Goal: Task Accomplishment & Management: Complete application form

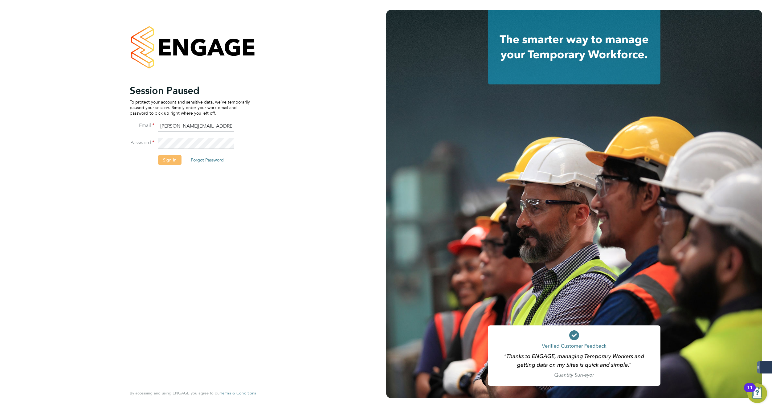
click at [170, 159] on button "Sign In" at bounding box center [169, 160] width 23 height 10
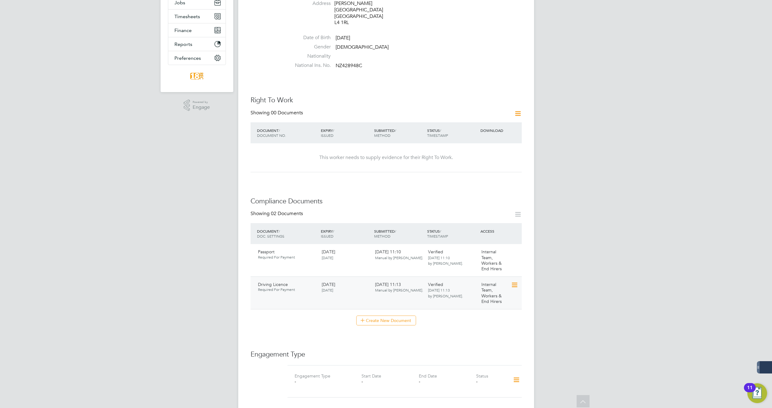
scroll to position [185, 0]
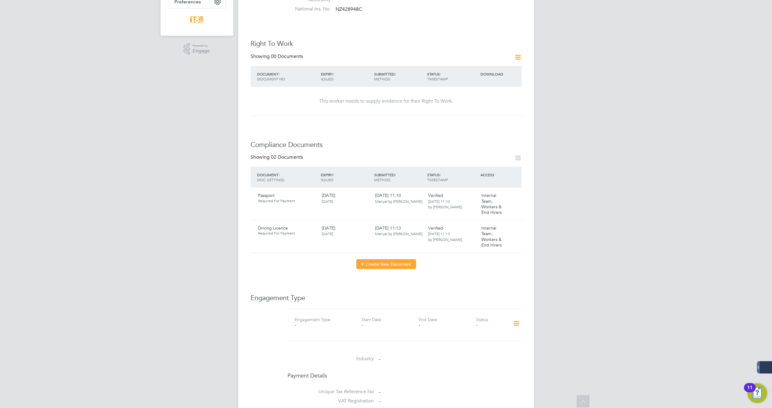
click at [404, 259] on button "Create New Document" at bounding box center [386, 264] width 60 height 10
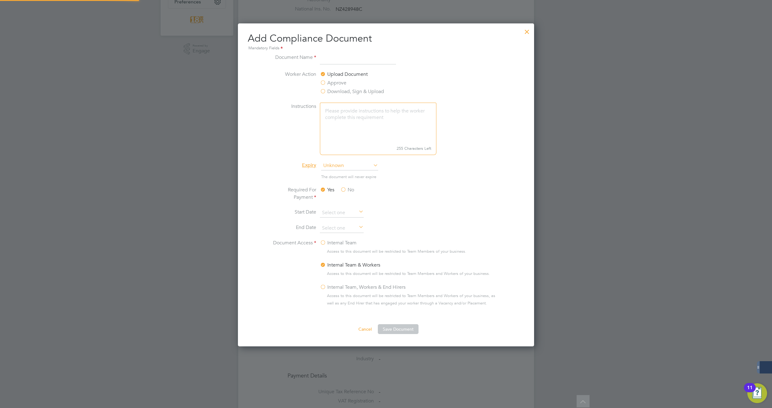
scroll to position [324, 296]
type input "c"
type input "Blue CSCS"
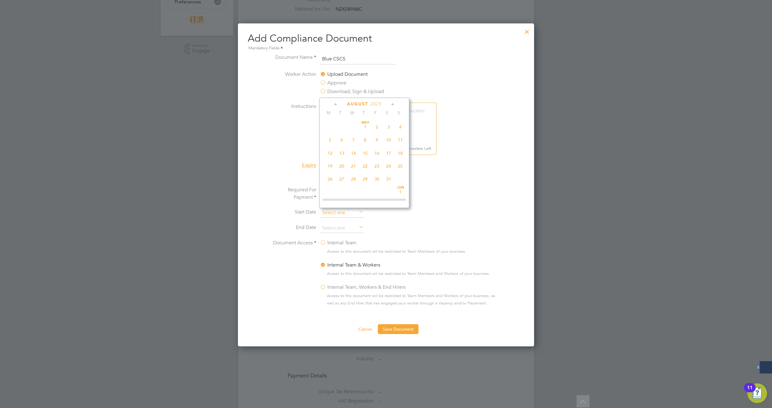
click at [345, 210] on input at bounding box center [342, 212] width 44 height 9
click at [331, 157] on span "Sep" at bounding box center [330, 155] width 12 height 3
type input "01 Sep 2025"
click at [346, 227] on input at bounding box center [342, 228] width 44 height 9
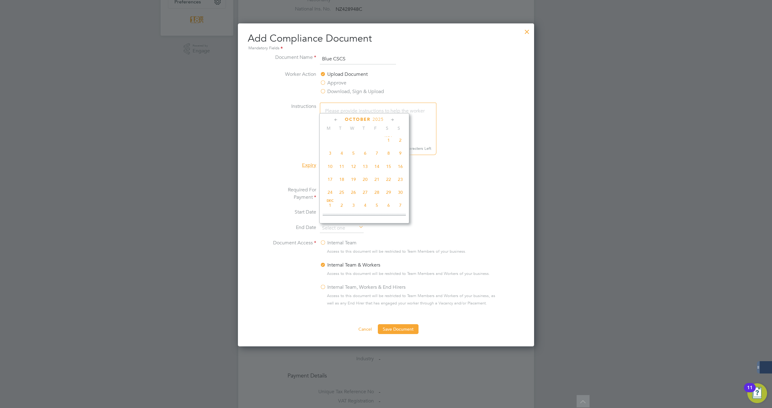
scroll to position [341, 0]
click at [329, 198] on span "24" at bounding box center [330, 192] width 12 height 12
type input "24 Nov 2025"
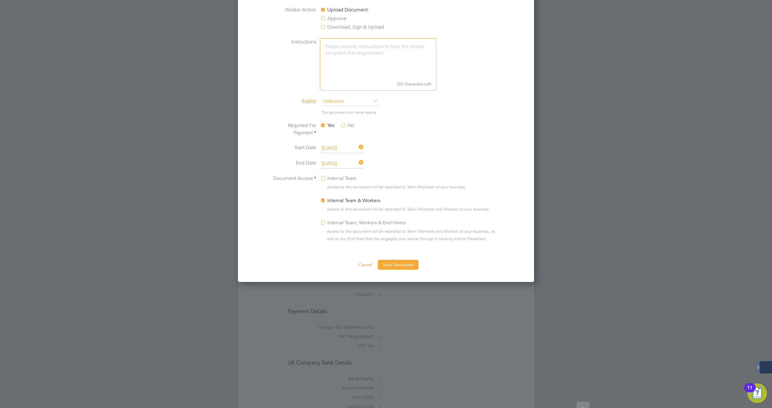
scroll to position [277, 0]
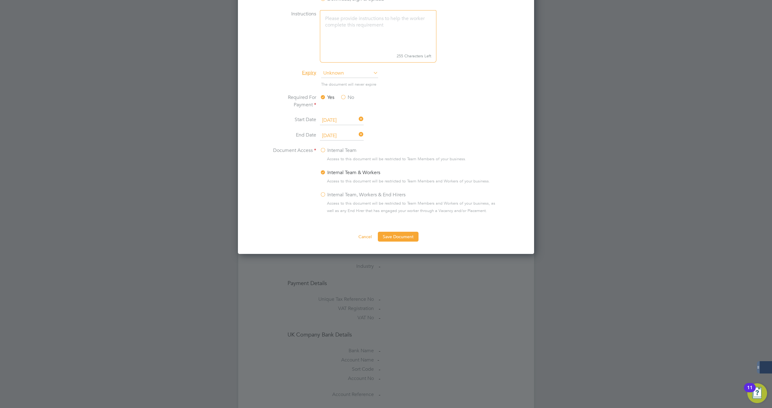
click at [323, 194] on label "Internal Team, Workers & End Hirers" at bounding box center [363, 194] width 86 height 7
click at [0, 0] on input "Internal Team, Workers & End Hirers" at bounding box center [0, 0] width 0 height 0
click at [392, 236] on button "Save Document" at bounding box center [398, 237] width 41 height 10
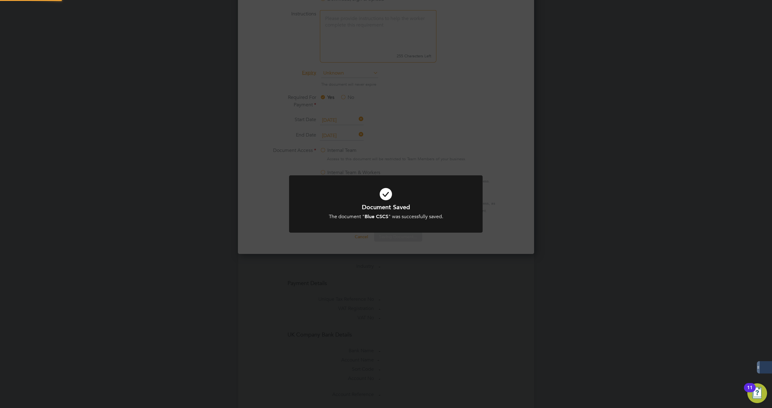
scroll to position [99, 173]
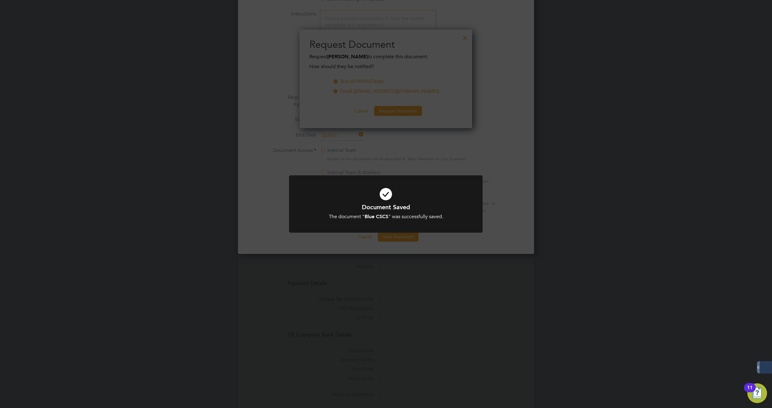
click at [503, 148] on div "Document Saved The document " Blue CSCS " was successfully saved. Cancel Okay" at bounding box center [386, 204] width 772 height 408
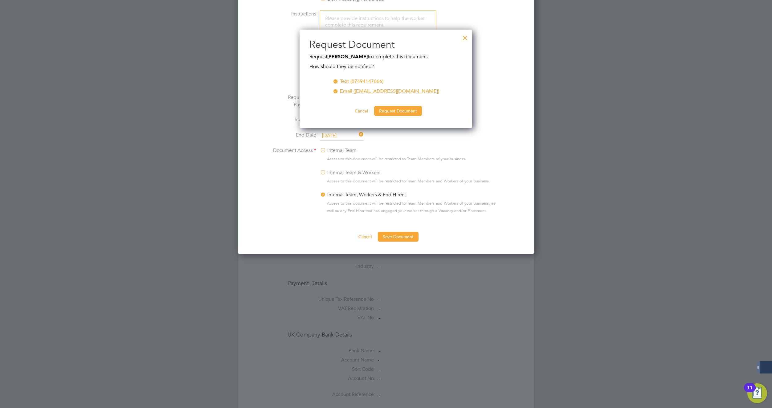
click at [472, 40] on li "Instructions 255 Characters Left" at bounding box center [386, 39] width 232 height 59
click at [469, 38] on div at bounding box center [465, 36] width 11 height 11
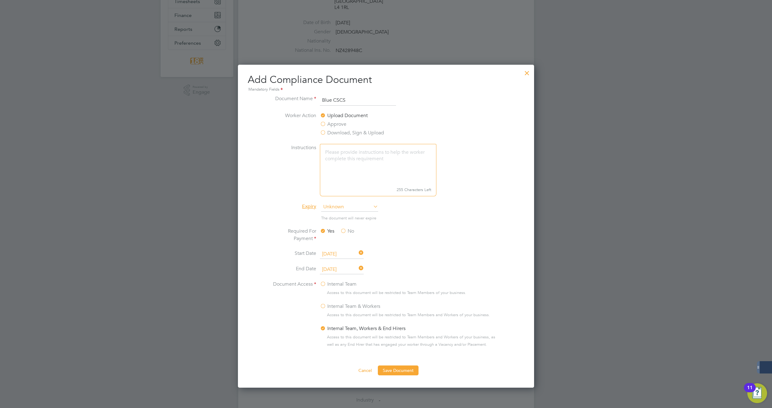
scroll to position [154, 0]
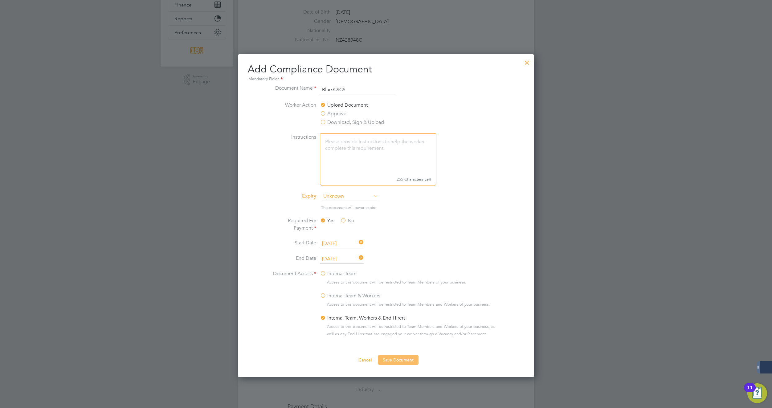
click at [387, 361] on button "Save Document" at bounding box center [398, 360] width 41 height 10
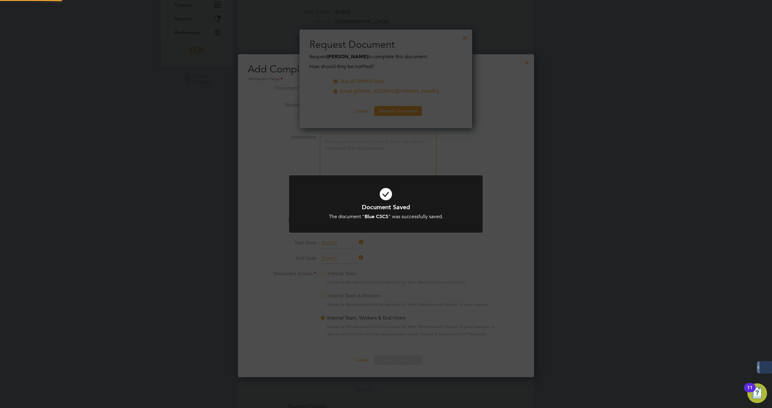
scroll to position [99, 173]
click at [462, 154] on div "Document Saved The document " Blue CSCS " was successfully saved. Cancel Okay" at bounding box center [386, 204] width 772 height 408
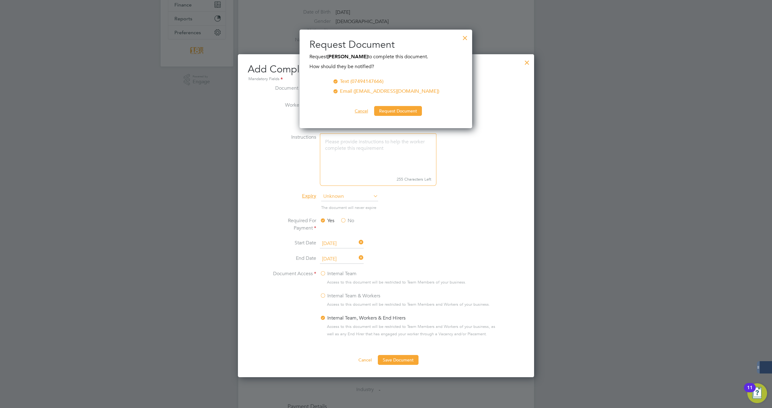
click at [369, 111] on button "Cancel" at bounding box center [361, 111] width 23 height 10
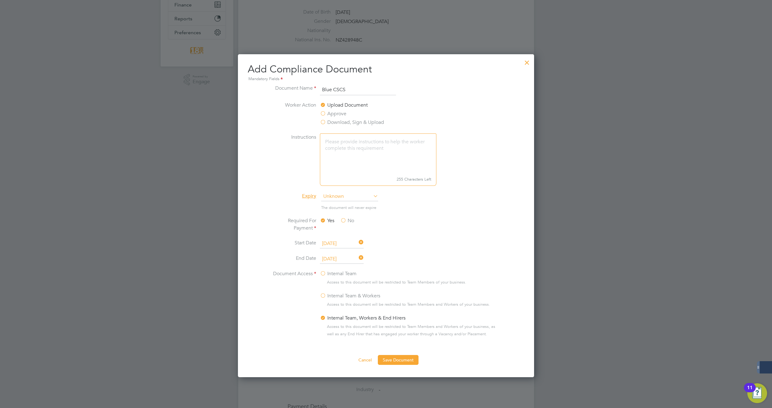
click at [524, 65] on div at bounding box center [527, 60] width 11 height 11
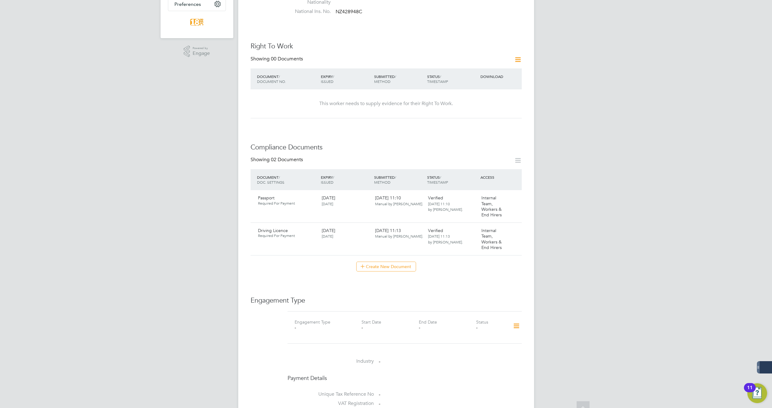
scroll to position [185, 0]
click at [399, 259] on button "Create New Document" at bounding box center [386, 264] width 60 height 10
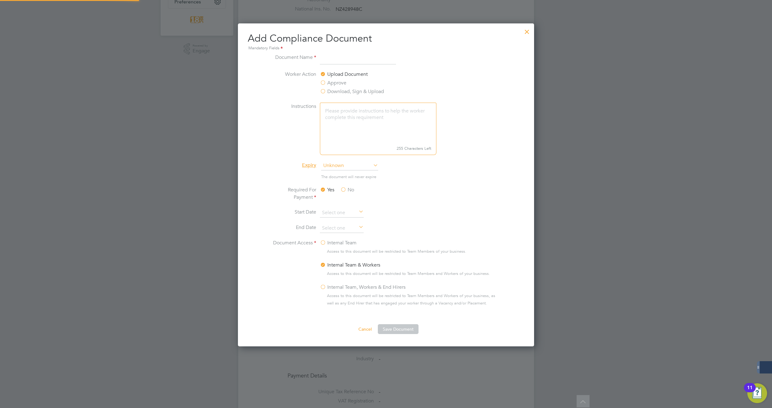
scroll to position [324, 296]
type input "Blue CSCS"
click at [443, 97] on li "Worker Action Upload Document Approve Download, Sign & Upload" at bounding box center [386, 87] width 232 height 32
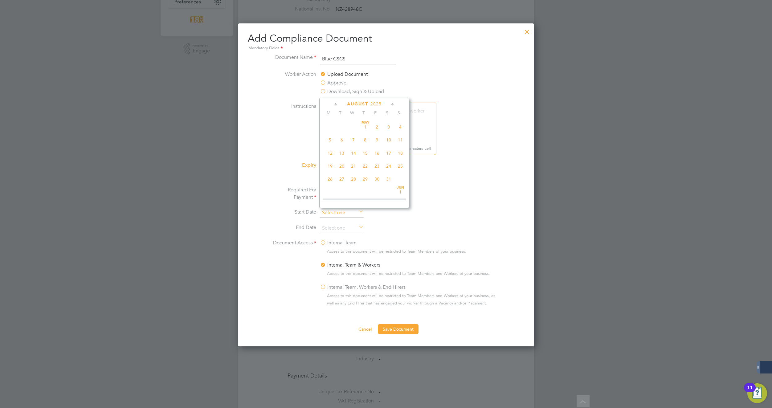
scroll to position [240, 0]
click at [349, 217] on input at bounding box center [342, 212] width 44 height 9
click at [329, 166] on span "Sep 1" at bounding box center [330, 160] width 12 height 12
type input "01 Sep 2025"
click at [334, 224] on input at bounding box center [342, 228] width 44 height 9
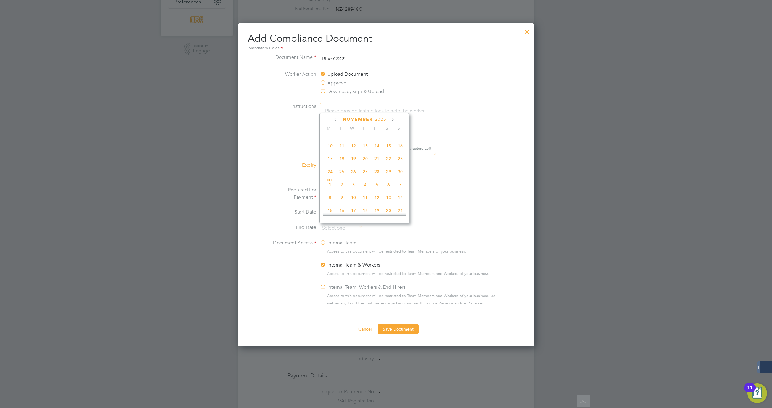
scroll to position [372, 0]
click at [330, 167] on span "24" at bounding box center [330, 161] width 12 height 12
type input "24 Nov 2025"
click at [442, 193] on li "Required For Payment Yes No" at bounding box center [386, 197] width 232 height 22
click at [321, 288] on label "Internal Team, Workers & End Hirers" at bounding box center [363, 287] width 86 height 7
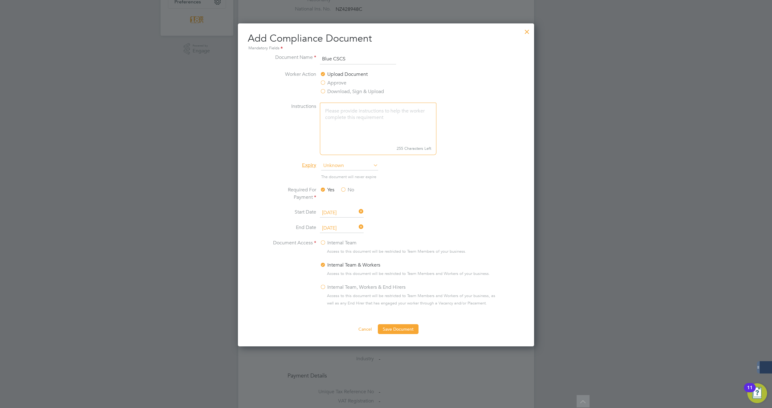
click at [0, 0] on input "Internal Team, Workers & End Hirers" at bounding box center [0, 0] width 0 height 0
click at [400, 330] on button "Save Document" at bounding box center [398, 329] width 41 height 10
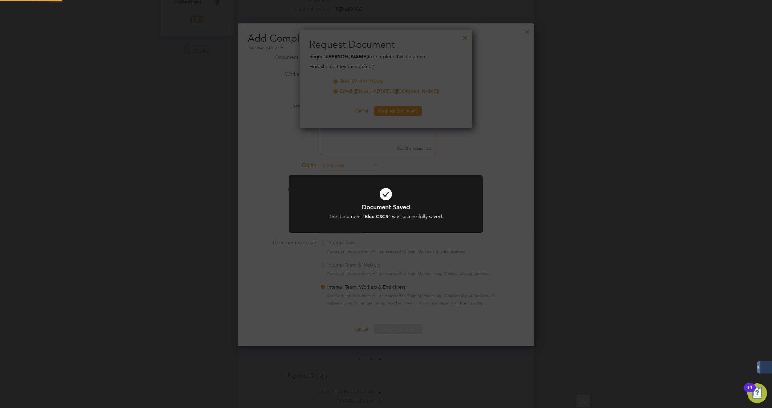
scroll to position [99, 173]
click at [449, 150] on div "Document Saved The document " Blue CSCS " was successfully saved. Cancel Okay" at bounding box center [386, 204] width 772 height 408
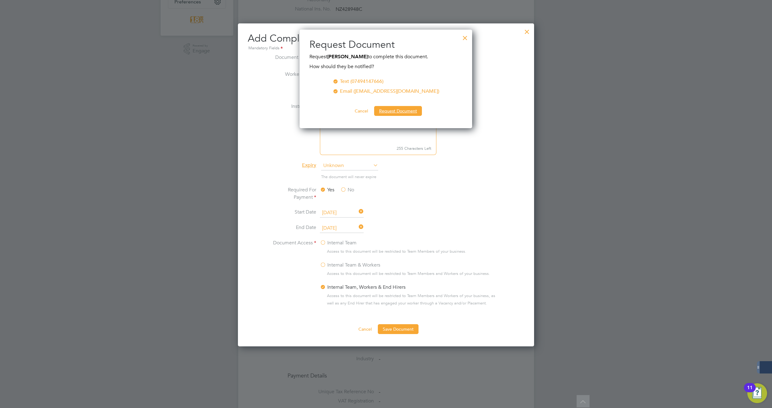
click at [396, 113] on button "Request Document" at bounding box center [398, 111] width 48 height 10
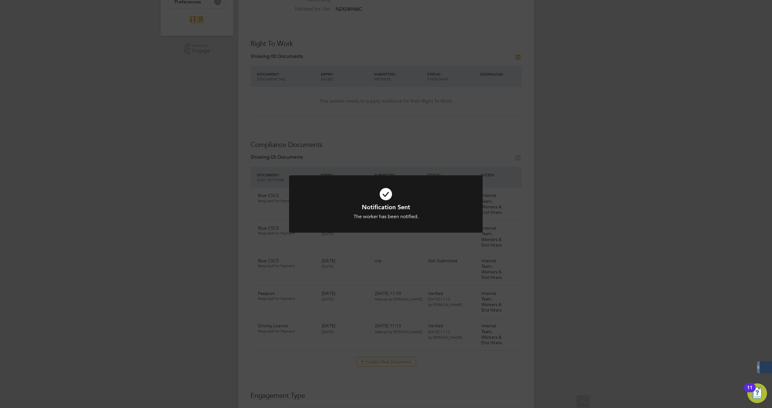
click at [546, 196] on div "Notification Sent The worker has been notified. Cancel Okay" at bounding box center [386, 204] width 772 height 408
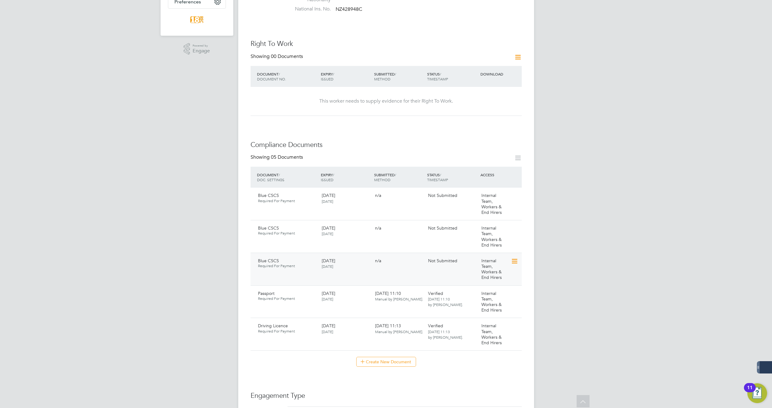
click at [517, 258] on icon at bounding box center [514, 261] width 6 height 7
click at [499, 269] on li "Submit Document" at bounding box center [495, 272] width 46 height 9
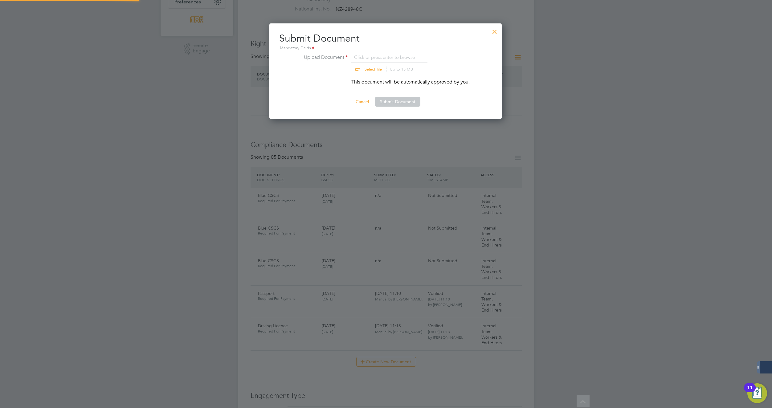
scroll to position [96, 233]
click at [379, 68] on input "file" at bounding box center [379, 63] width 97 height 18
type input "C:\fakepath\Kevin Orton.jpg"
click at [374, 68] on input "file" at bounding box center [379, 63] width 97 height 18
type input "C:\fakepath\Kevin Orton.jpg"
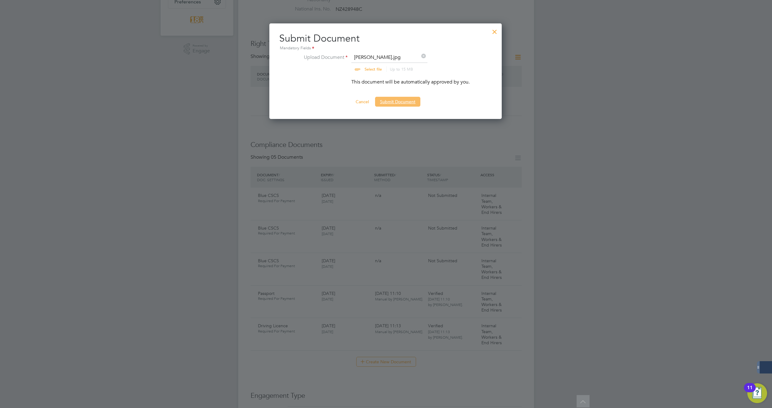
click at [401, 102] on button "Submit Document" at bounding box center [397, 102] width 45 height 10
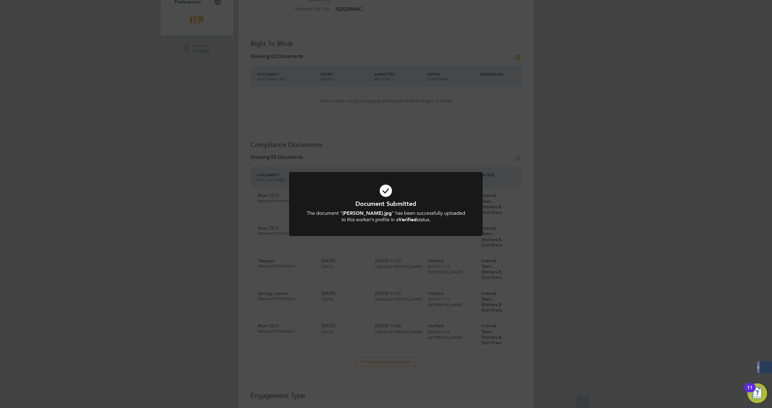
click at [535, 208] on div "Document Submitted The document " Kevin Orton.jpg " has been successfully uploa…" at bounding box center [386, 204] width 772 height 408
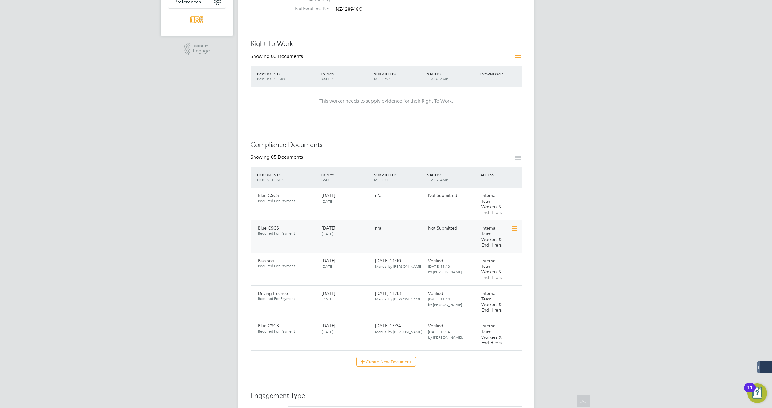
click at [514, 225] on icon at bounding box center [514, 228] width 6 height 7
click at [497, 236] on li "Submit Document" at bounding box center [495, 239] width 46 height 9
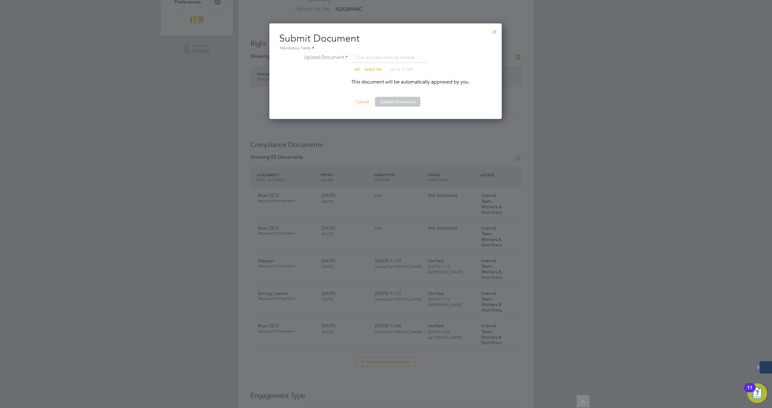
click at [377, 55] on input "file" at bounding box center [379, 63] width 97 height 18
type input "C:\fakepath\Kevin Orton CSCS.jpg"
click at [397, 101] on button "Submit Document" at bounding box center [397, 102] width 45 height 10
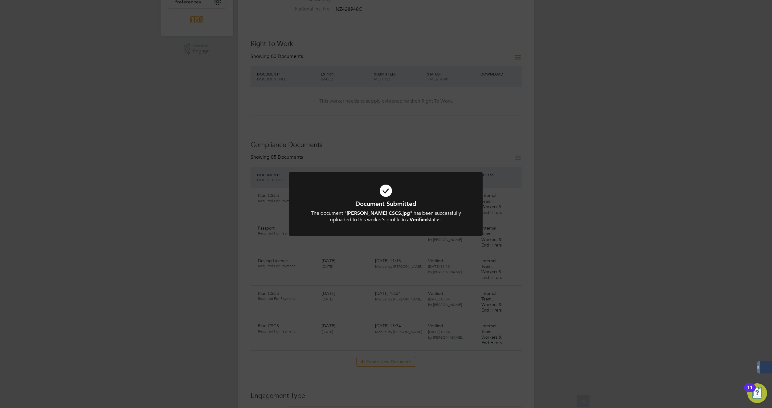
click at [568, 256] on div "Document Submitted The document " Kevin Orton CSCS.jpg " has been successfully …" at bounding box center [386, 204] width 772 height 408
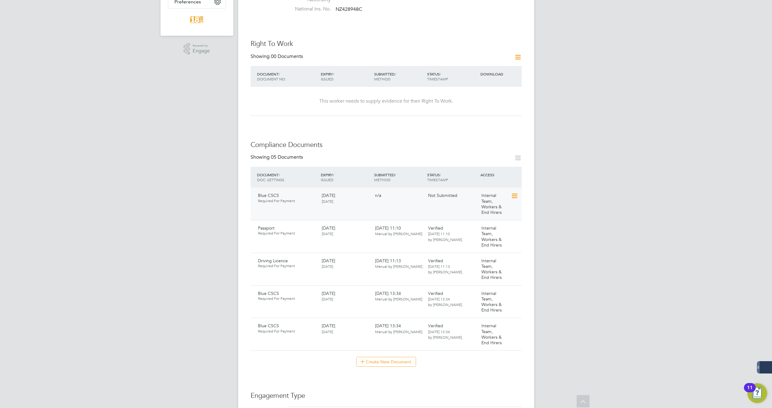
click at [515, 192] on icon at bounding box center [514, 195] width 6 height 7
click at [501, 223] on li "Delete Document" at bounding box center [495, 224] width 46 height 9
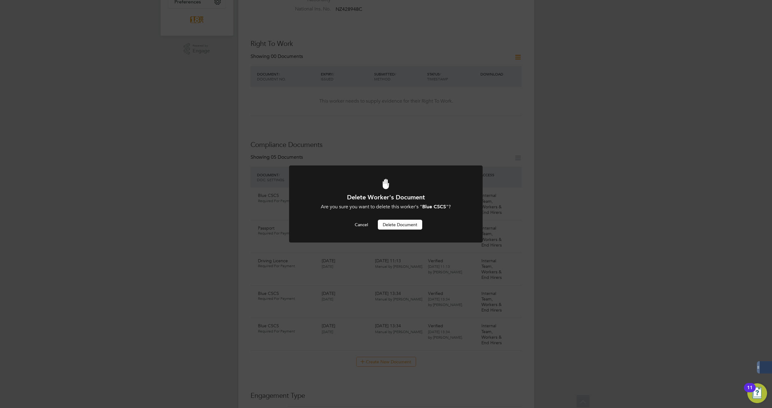
click at [399, 223] on button "Delete Document" at bounding box center [400, 225] width 44 height 10
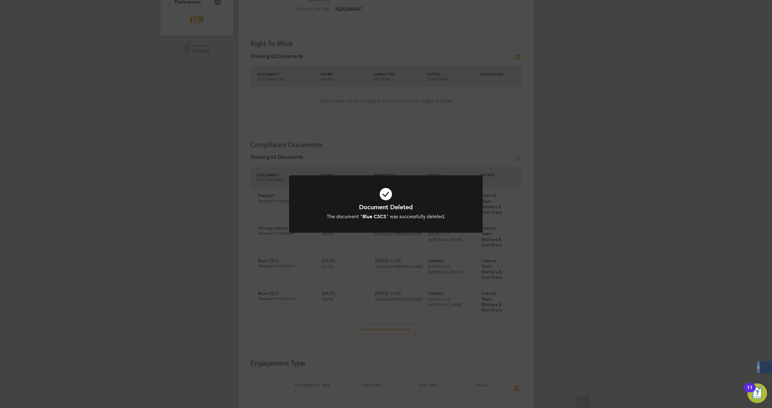
click at [519, 221] on div "Document Deleted The document " Blue CSCS " was successfully deleted. Cancel Ok…" at bounding box center [386, 204] width 772 height 408
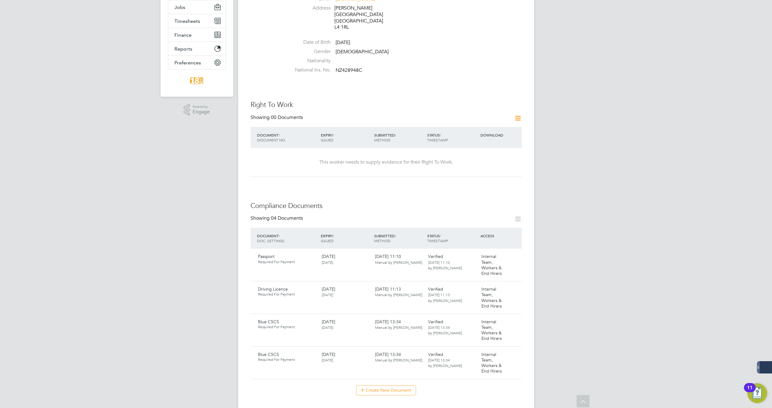
scroll to position [0, 0]
